Goal: Task Accomplishment & Management: Complete application form

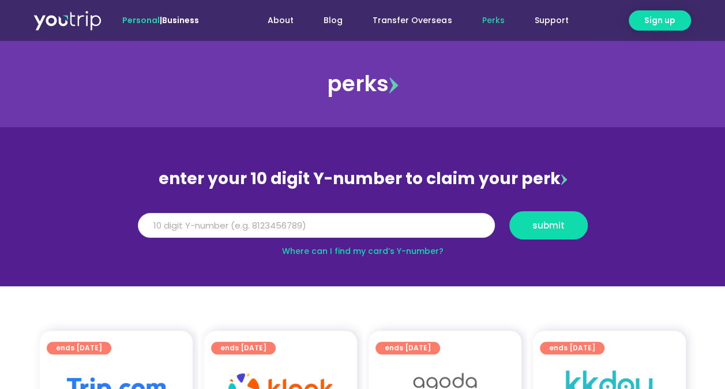
click at [297, 222] on input "Y Number" at bounding box center [316, 225] width 357 height 25
type input "8140585328"
click at [554, 226] on span "submit" at bounding box center [549, 225] width 32 height 9
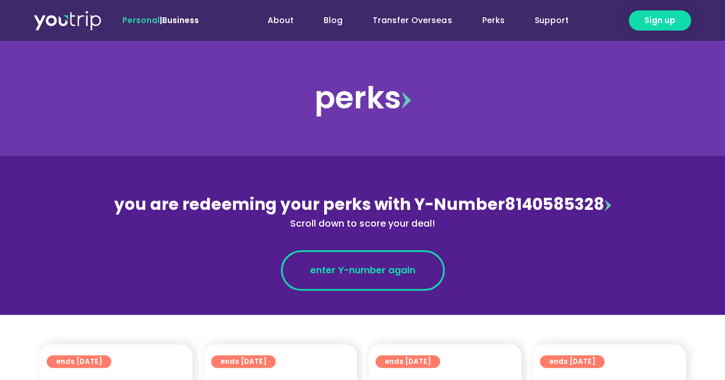
click at [336, 269] on span "enter Y-number again" at bounding box center [362, 271] width 105 height 14
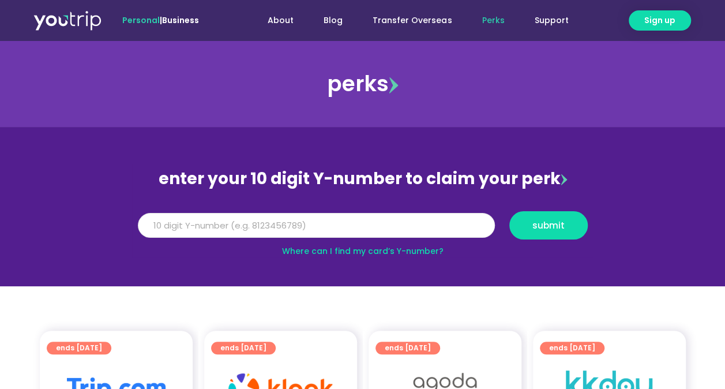
click at [297, 227] on input "Y Number" at bounding box center [316, 225] width 357 height 25
type input "8140585328"
click at [548, 221] on span "submit" at bounding box center [549, 225] width 32 height 9
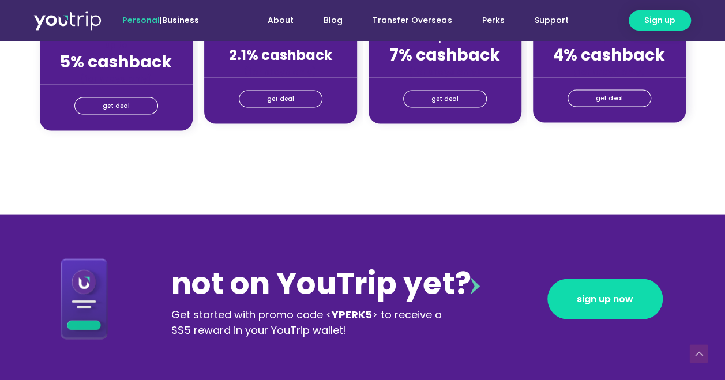
scroll to position [1212, 0]
